Goal: Information Seeking & Learning: Stay updated

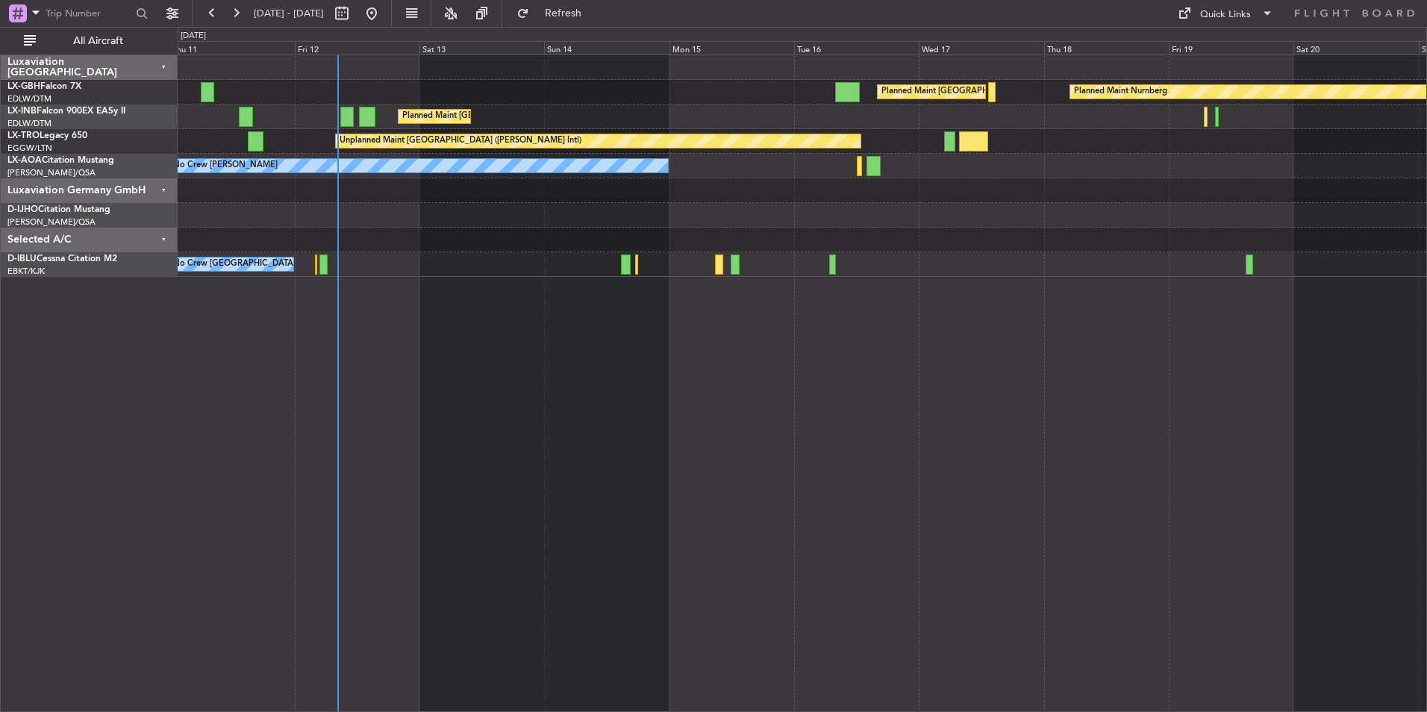
click at [640, 407] on div "Planned Maint [GEOGRAPHIC_DATA] ([GEOGRAPHIC_DATA]) Planned Maint Nurnberg Plan…" at bounding box center [802, 382] width 1249 height 657
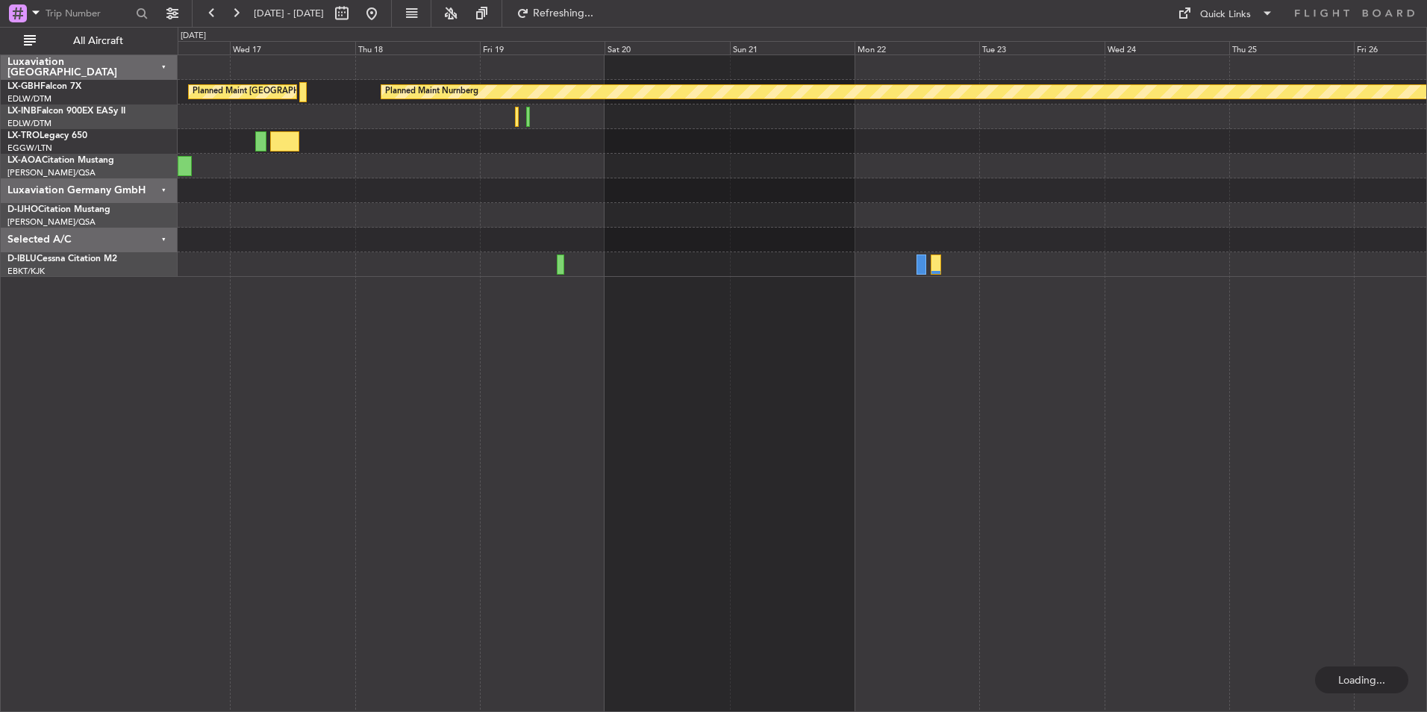
click at [233, 376] on div "Planned Maint [GEOGRAPHIC_DATA] ([GEOGRAPHIC_DATA]) Planned Maint Nurnberg Unpl…" at bounding box center [802, 382] width 1249 height 657
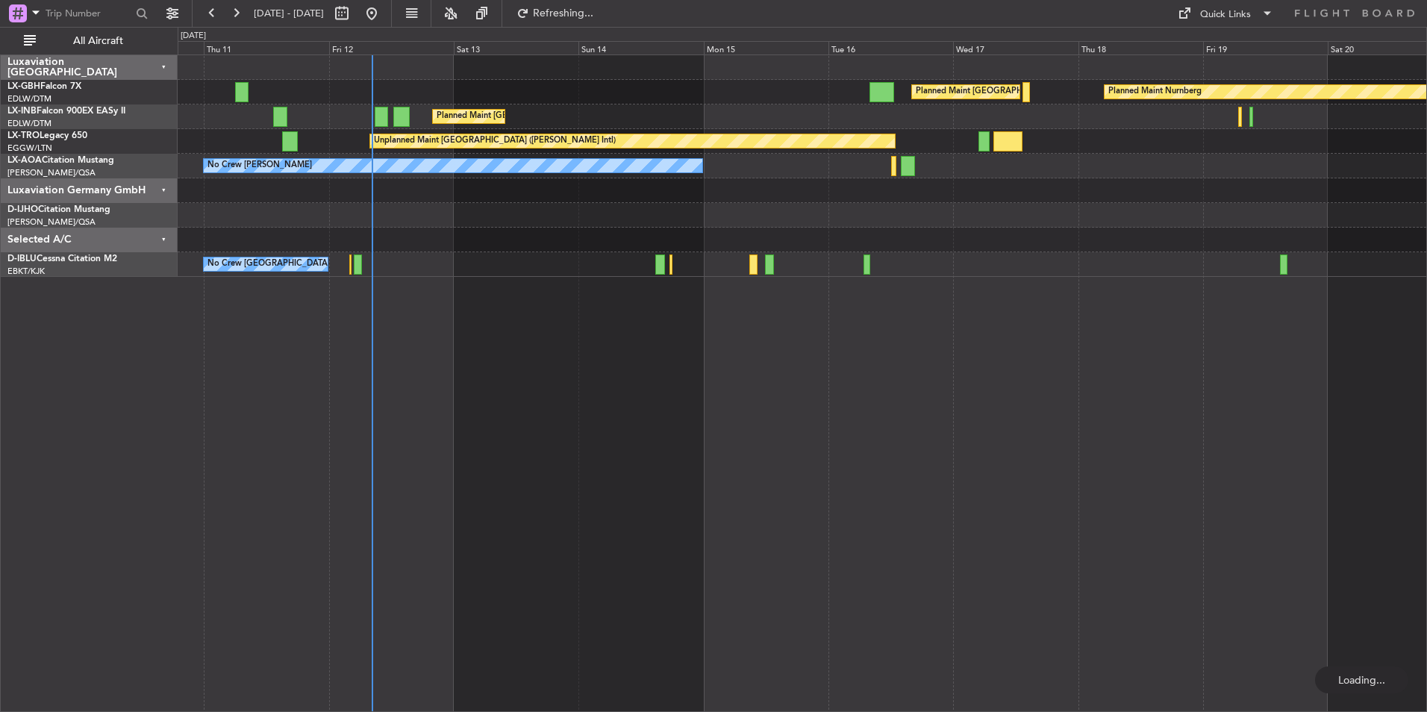
click at [1274, 386] on div "Planned Maint Nurnberg Planned Maint [GEOGRAPHIC_DATA] ([GEOGRAPHIC_DATA]) Plan…" at bounding box center [802, 382] width 1249 height 657
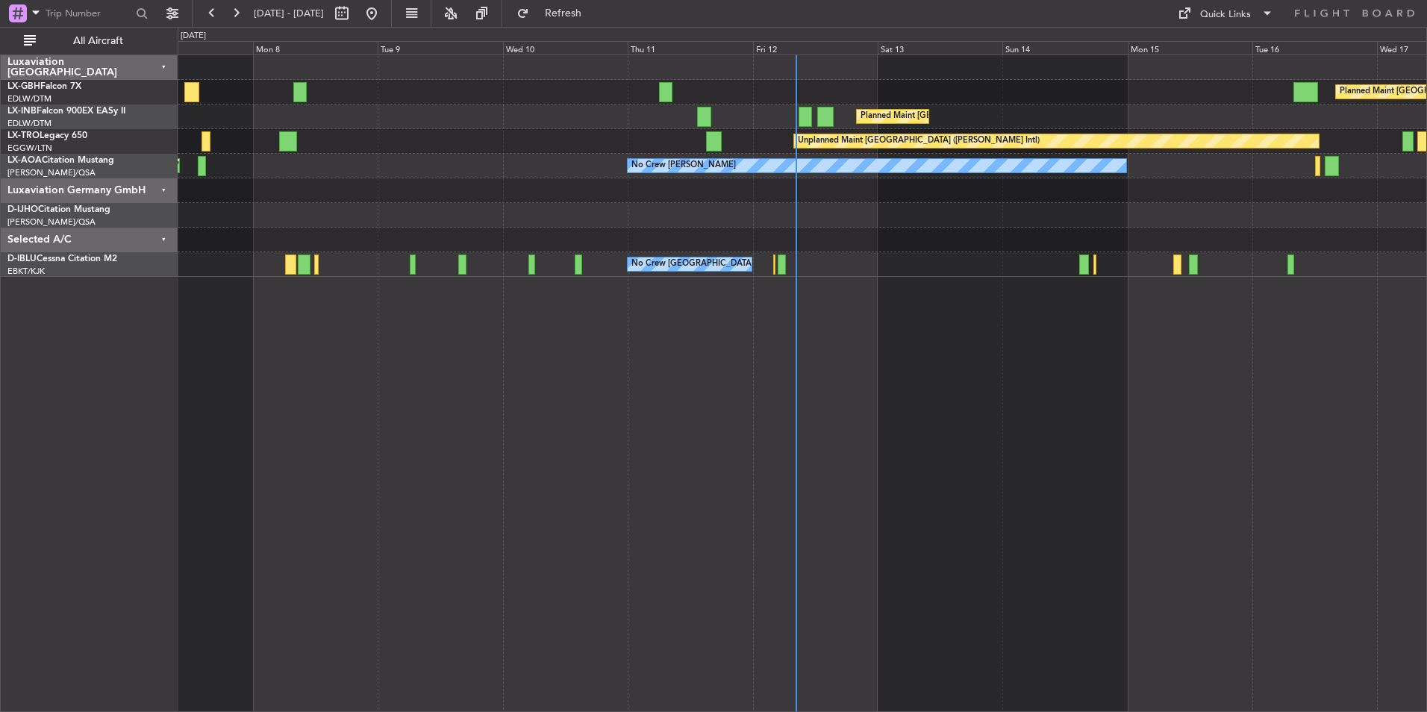
click at [941, 407] on div "Planned Maint [GEOGRAPHIC_DATA] ([GEOGRAPHIC_DATA]) Planned Maint Nurnberg Plan…" at bounding box center [802, 382] width 1249 height 657
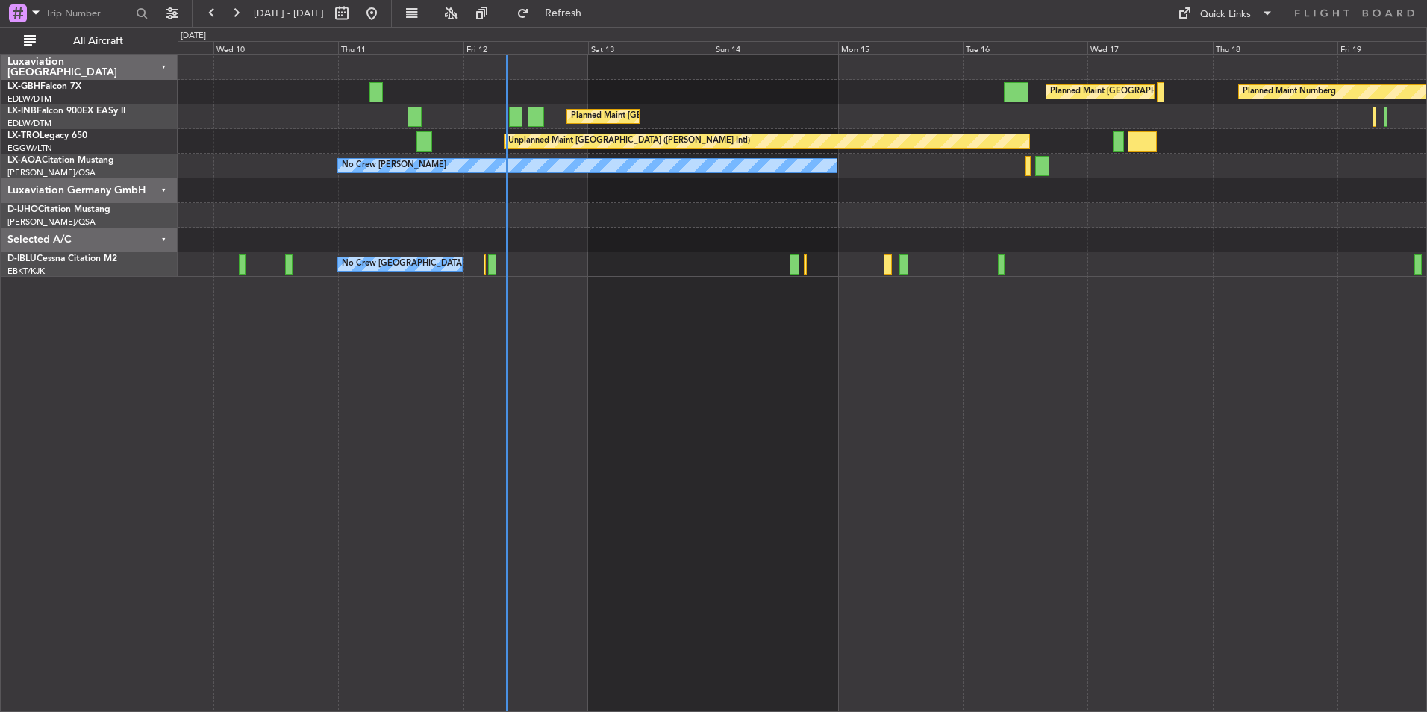
click at [554, 417] on div "Planned Maint [GEOGRAPHIC_DATA] ([GEOGRAPHIC_DATA]) Planned Maint Nurnberg Plan…" at bounding box center [802, 382] width 1249 height 657
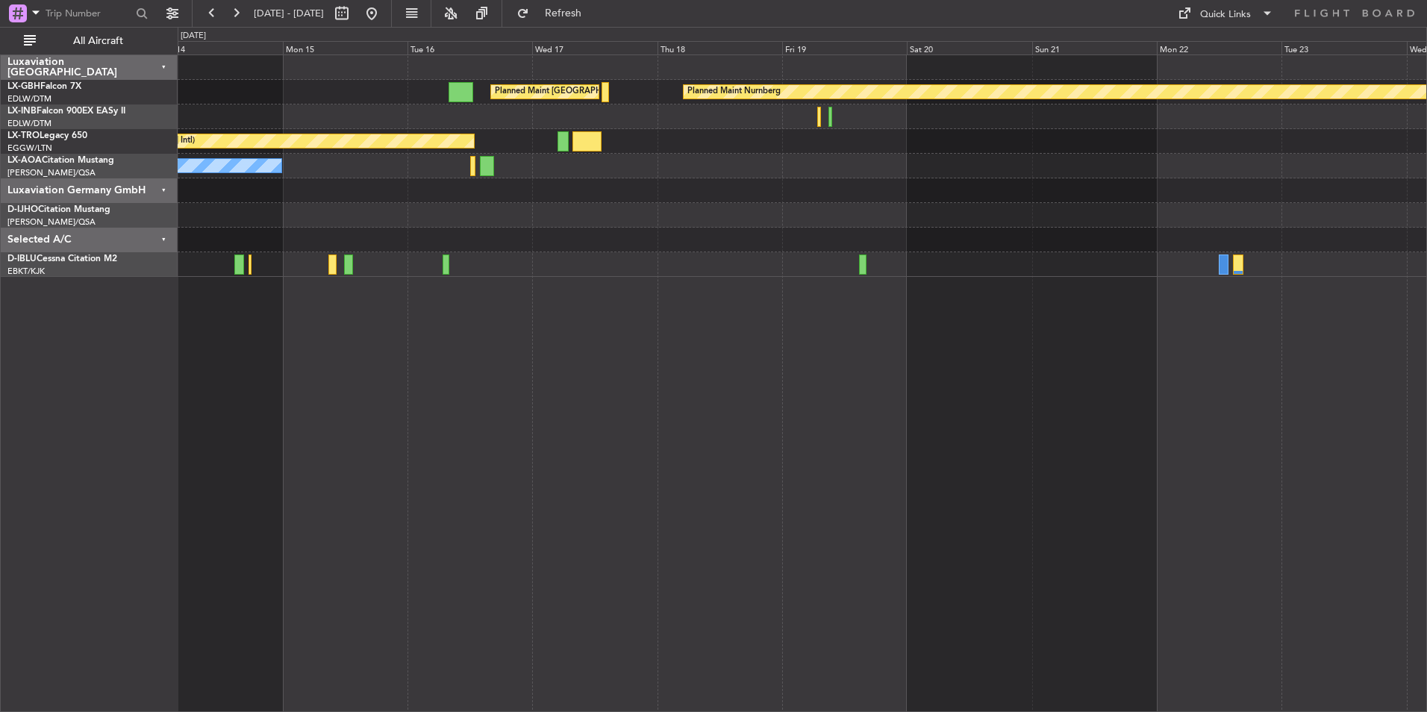
click at [713, 445] on div "Planned Maint [GEOGRAPHIC_DATA] ([GEOGRAPHIC_DATA]) Planned Maint Nurnberg Plan…" at bounding box center [802, 382] width 1249 height 657
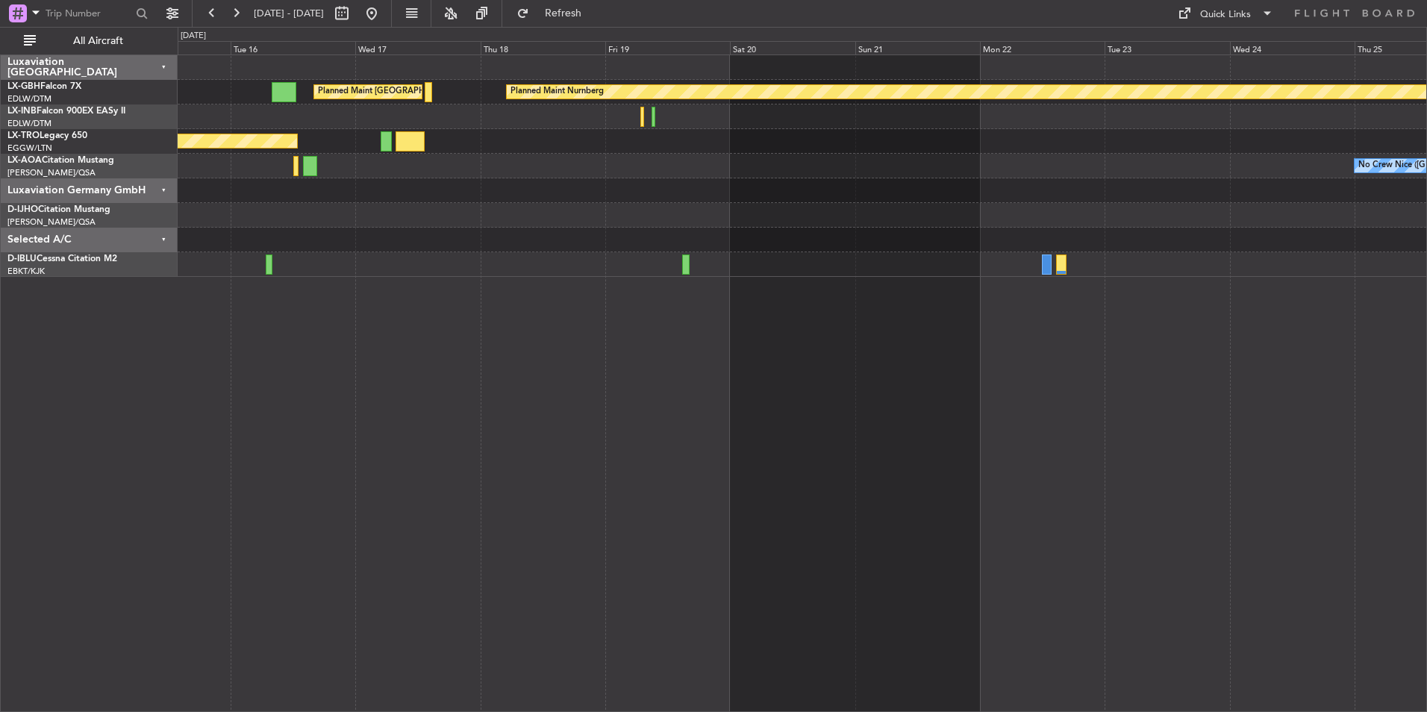
click at [880, 481] on div "Planned Maint [GEOGRAPHIC_DATA] ([GEOGRAPHIC_DATA]) Planned Maint Nurnberg Plan…" at bounding box center [802, 382] width 1249 height 657
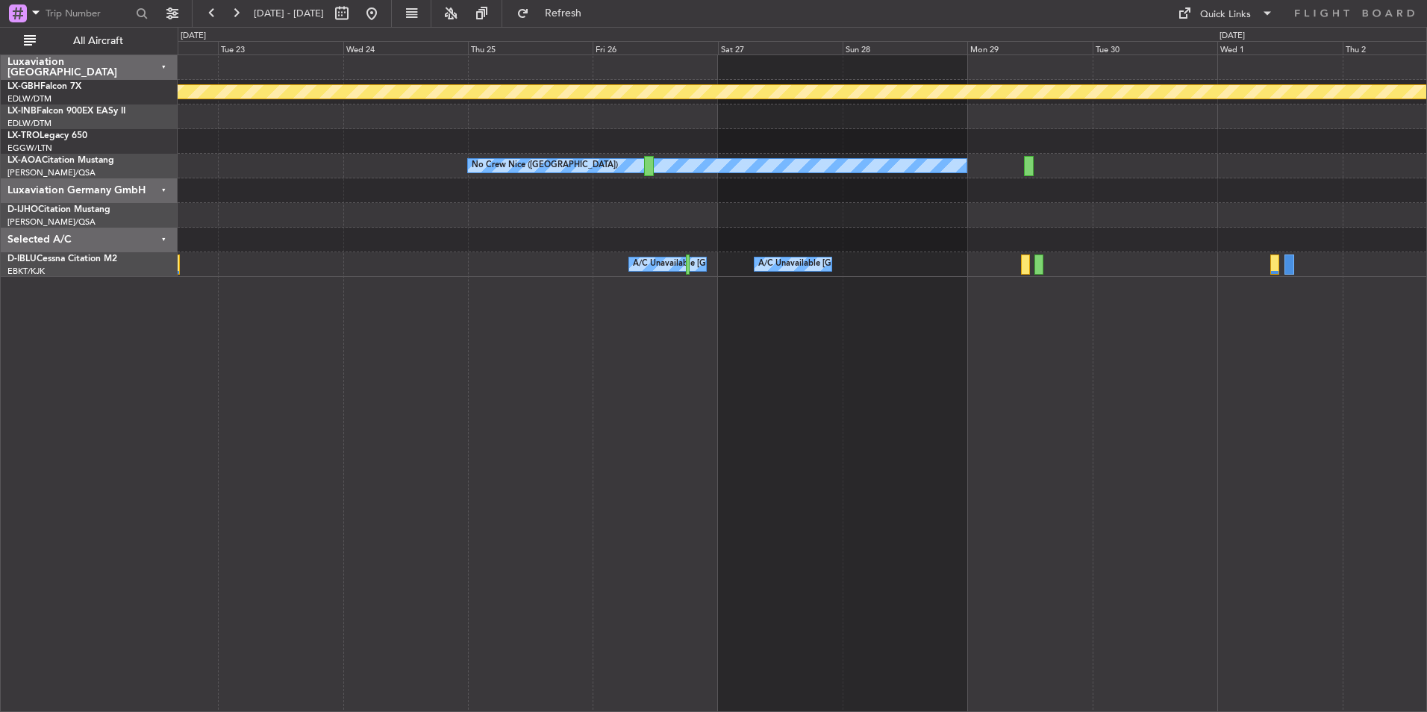
click at [451, 484] on div "Planned Maint Nurnberg No [GEOGRAPHIC_DATA] ([GEOGRAPHIC_DATA]) No Crew Sabadel…" at bounding box center [802, 382] width 1249 height 657
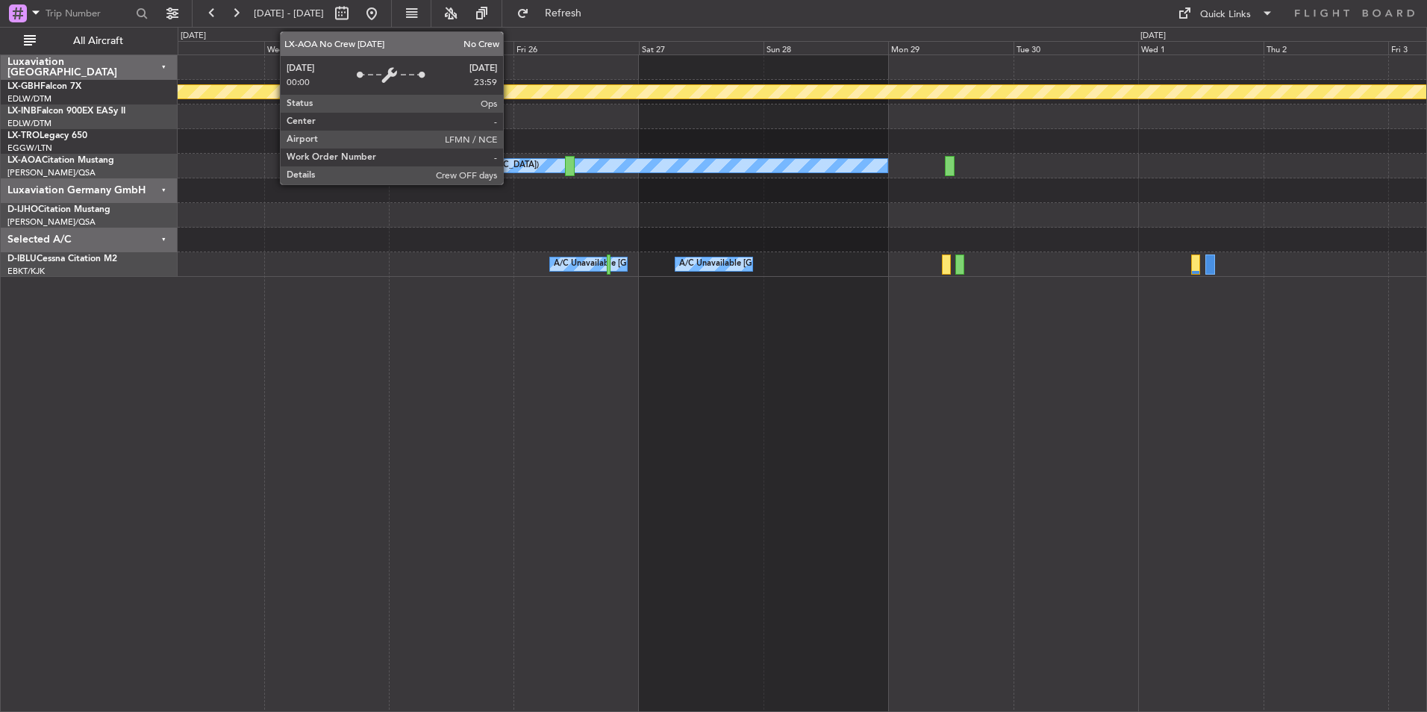
click at [510, 166] on div "No Crew Nice ([GEOGRAPHIC_DATA])" at bounding box center [465, 165] width 146 height 22
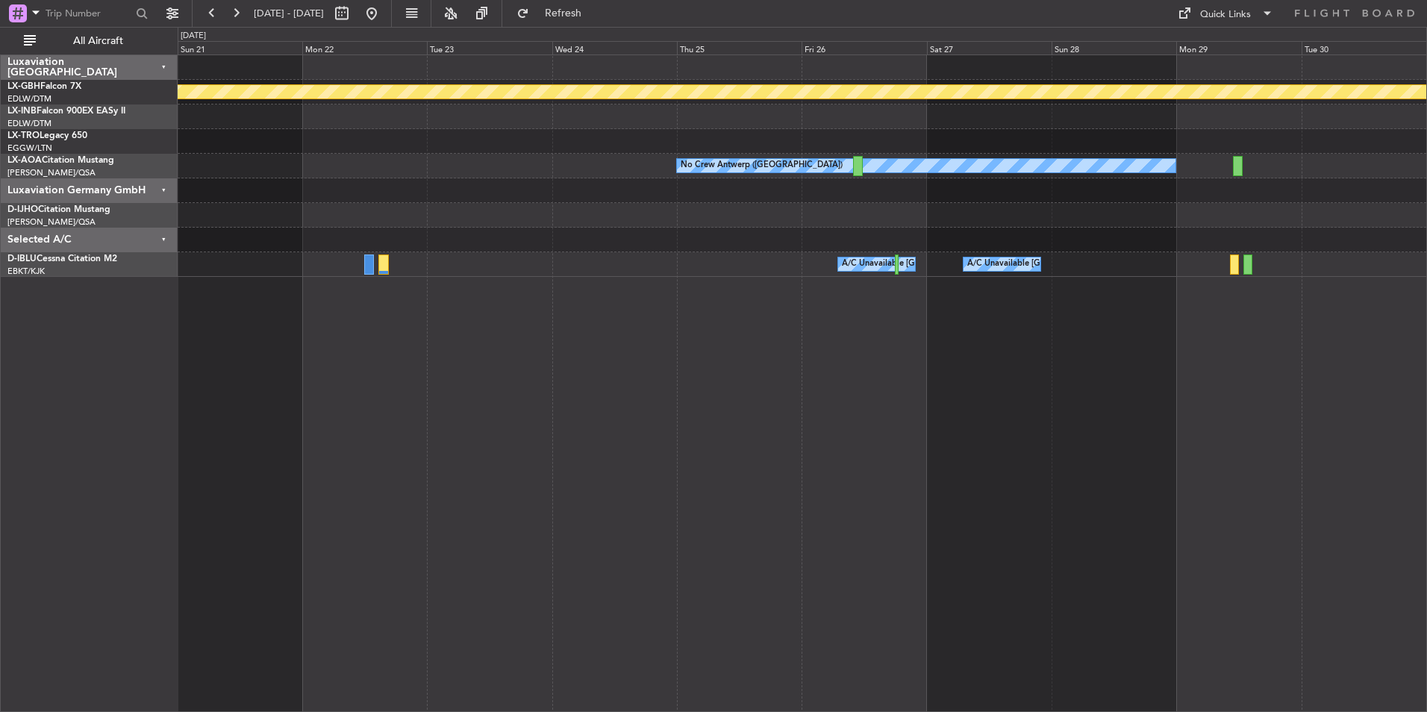
click at [710, 424] on div "Planned Maint Nurnberg No Crew [GEOGRAPHIC_DATA] ([GEOGRAPHIC_DATA]) A/C Unavai…" at bounding box center [802, 382] width 1249 height 657
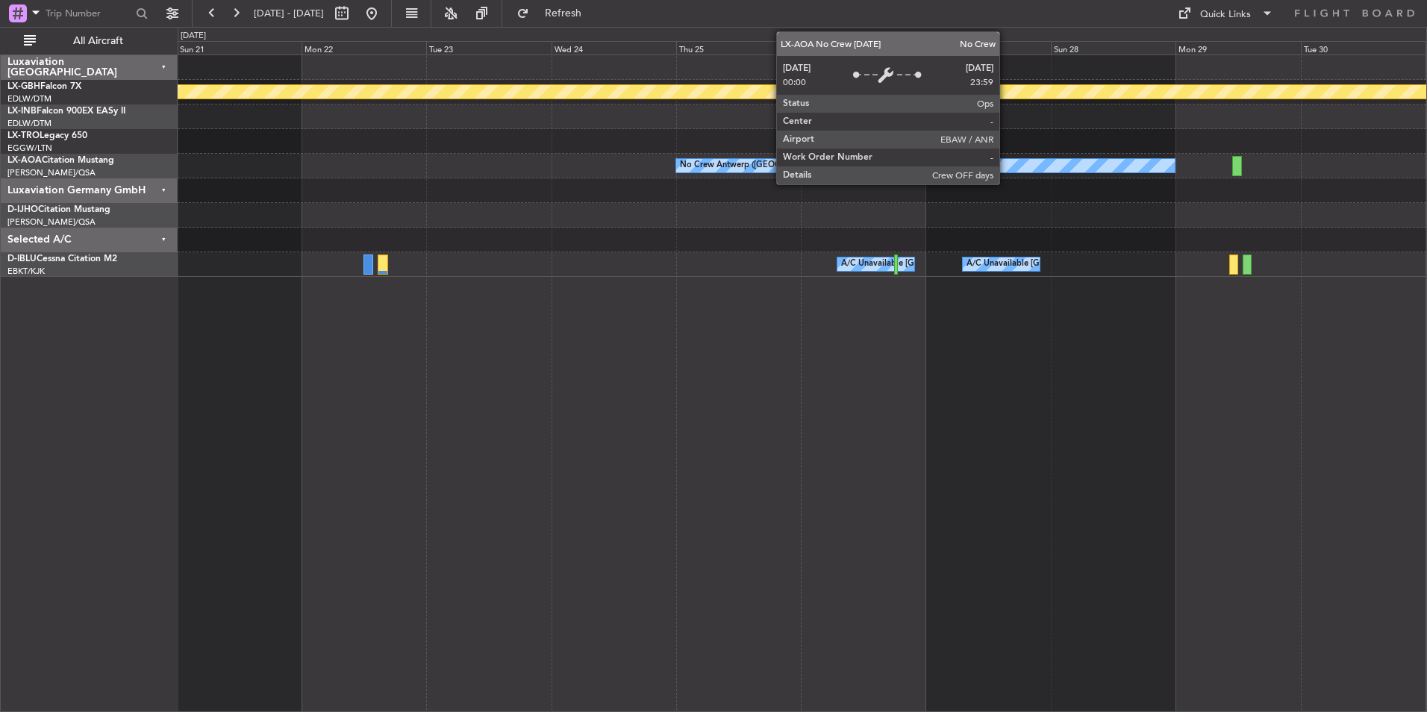
click at [1006, 162] on div "No Crew Antwerp ([GEOGRAPHIC_DATA])" at bounding box center [925, 165] width 498 height 13
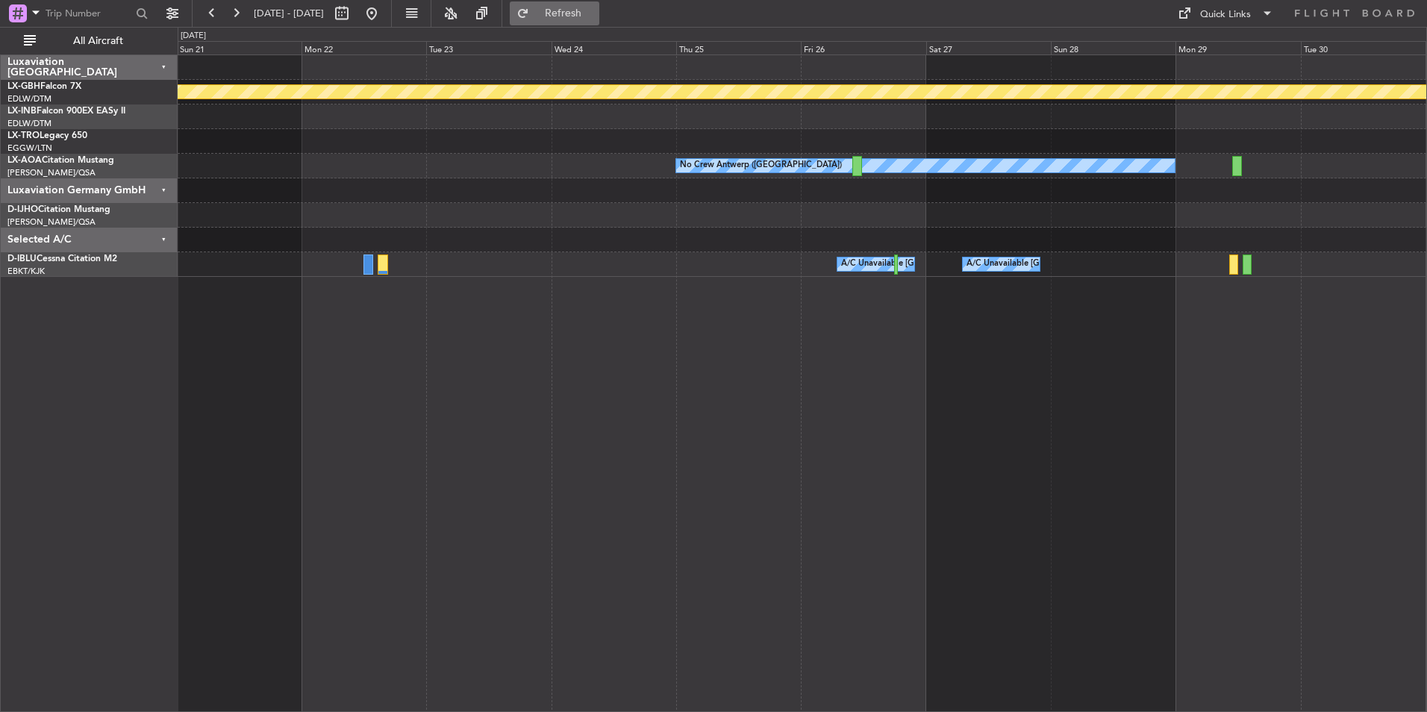
click at [599, 2] on button "Refresh" at bounding box center [555, 13] width 90 height 24
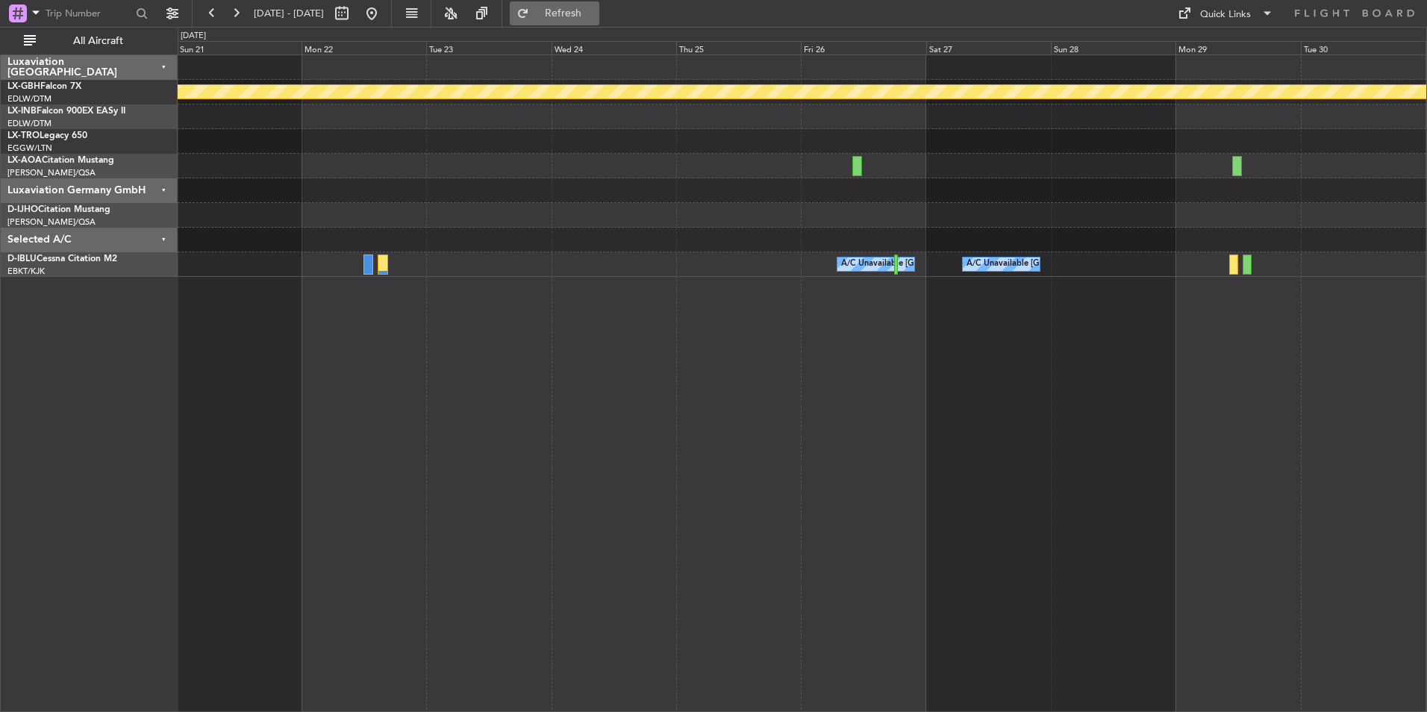
click at [568, 16] on button "Refresh" at bounding box center [555, 13] width 90 height 24
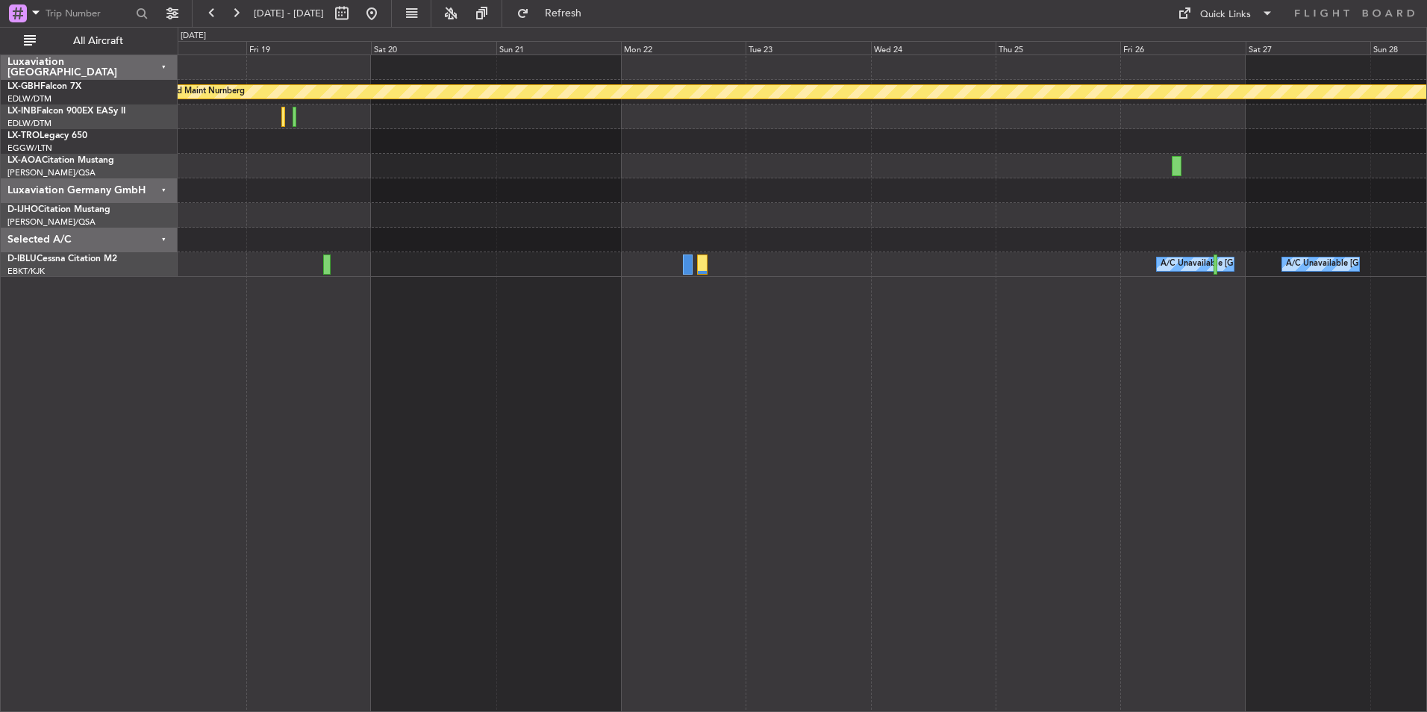
click at [934, 237] on div "Planned Maint Nurnberg Planned Maint [GEOGRAPHIC_DATA] ([GEOGRAPHIC_DATA]) Unpl…" at bounding box center [802, 166] width 1248 height 222
click at [384, 14] on button at bounding box center [372, 13] width 24 height 24
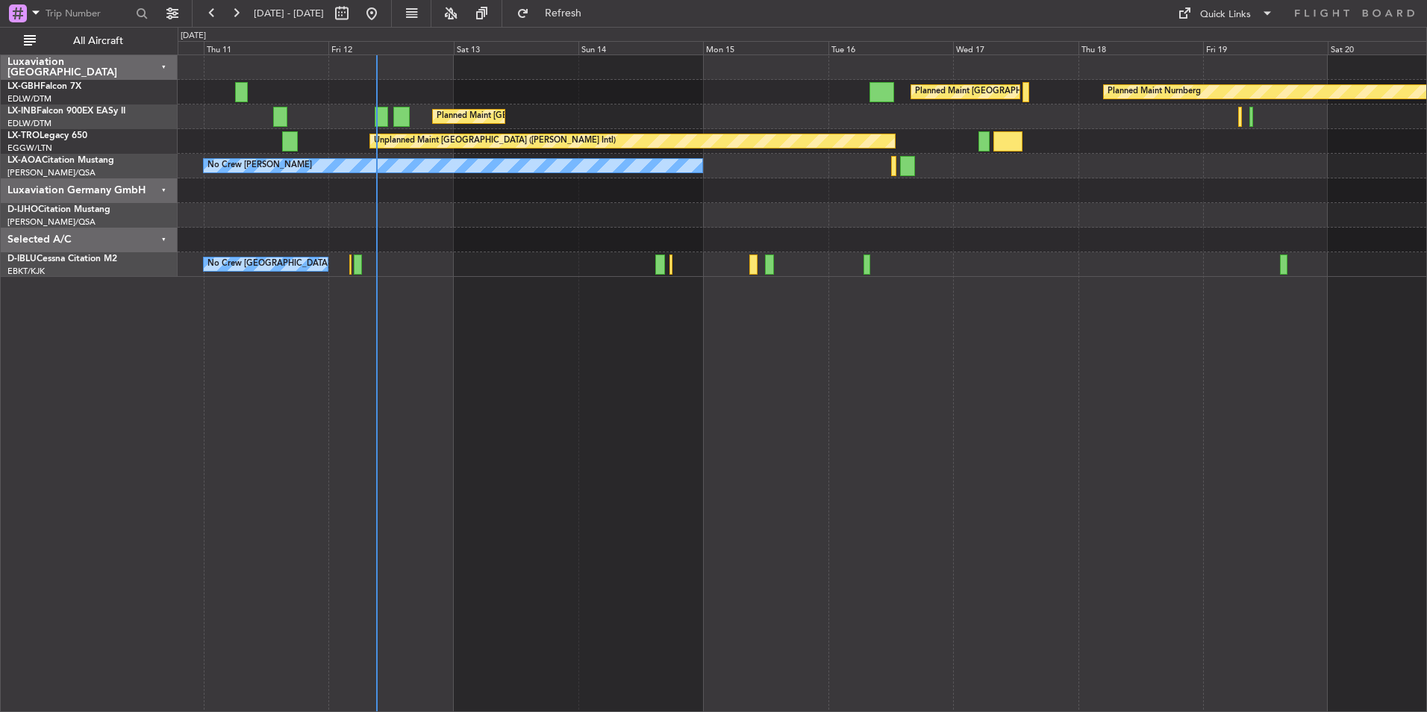
click at [757, 272] on div "Planned Maint [GEOGRAPHIC_DATA] ([GEOGRAPHIC_DATA]) Planned Maint Nurnberg Plan…" at bounding box center [802, 166] width 1248 height 222
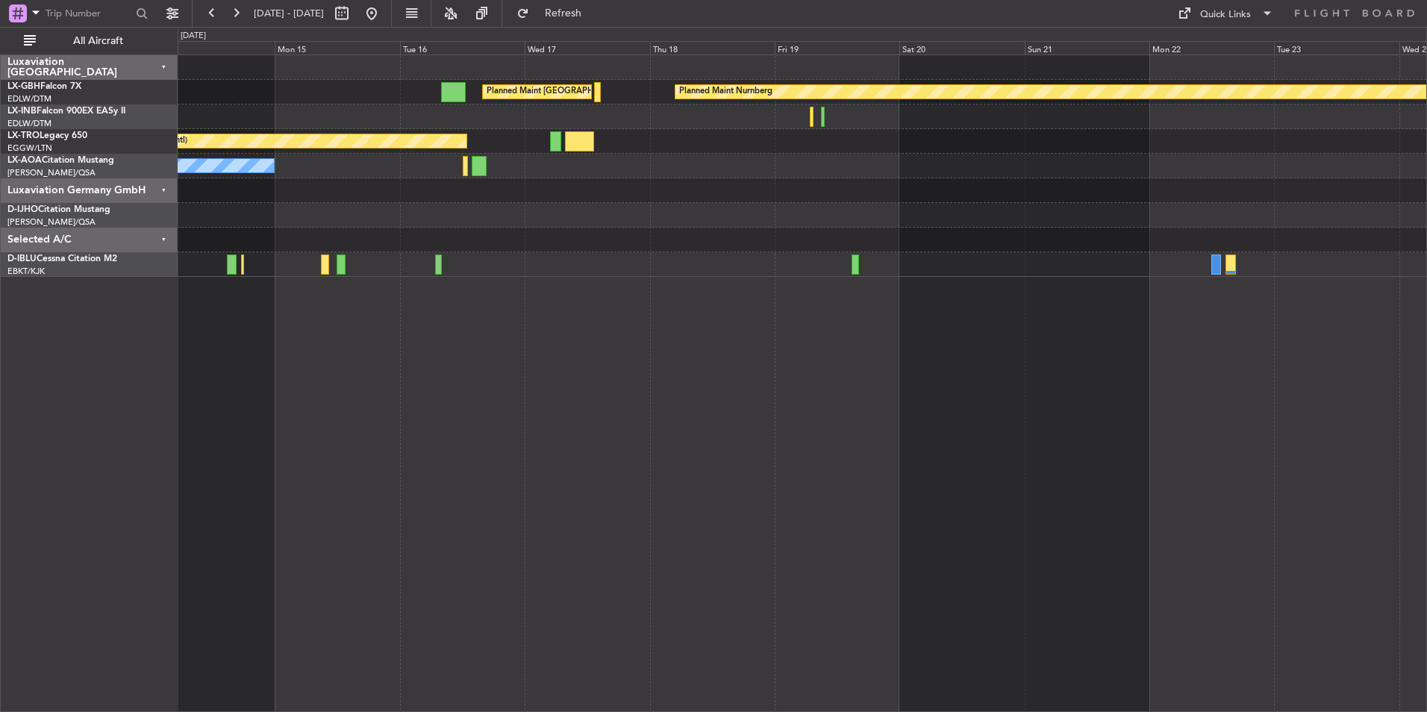
click at [707, 185] on div "Planned Maint [GEOGRAPHIC_DATA] ([GEOGRAPHIC_DATA]) Planned Maint Nurnberg Plan…" at bounding box center [802, 166] width 1248 height 222
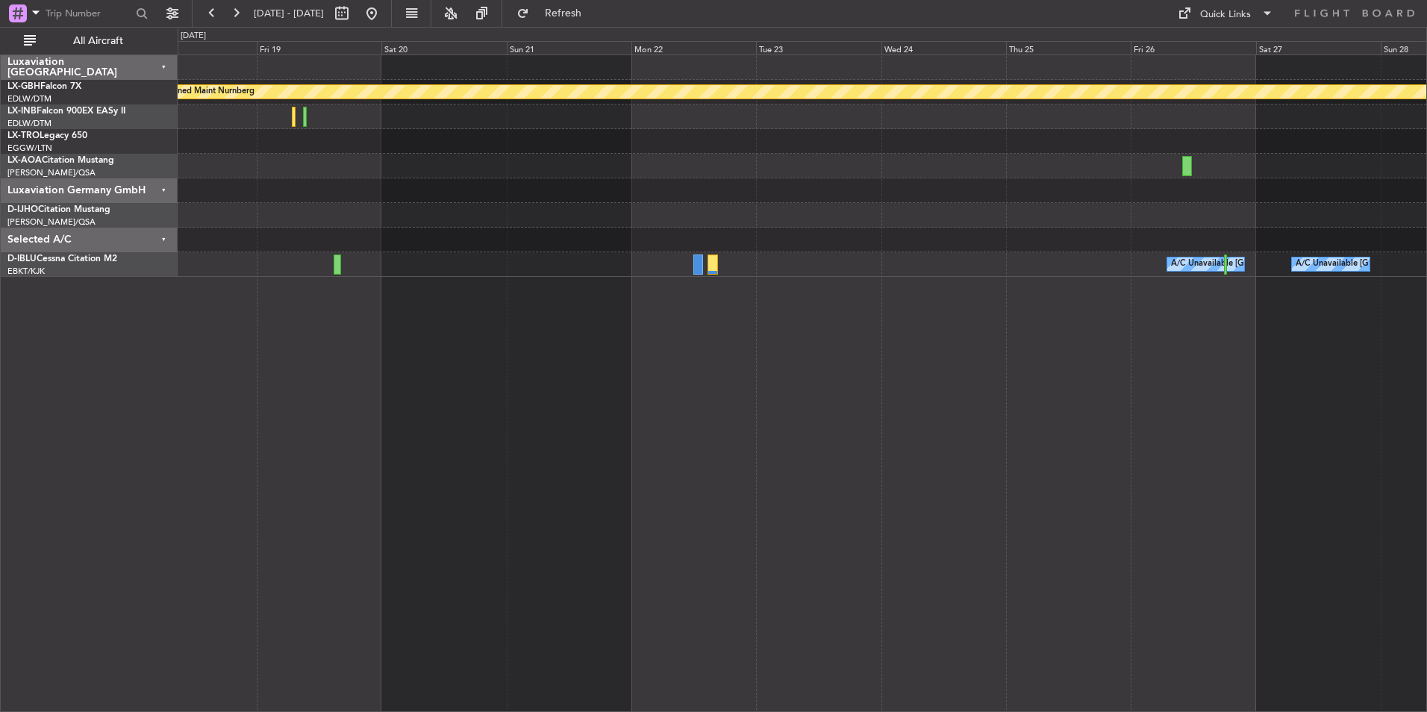
click at [475, 215] on div "Planned Maint Nurnberg Planned Maint [GEOGRAPHIC_DATA] ([GEOGRAPHIC_DATA]) Unpl…" at bounding box center [802, 166] width 1248 height 222
